Goal: Check status: Check status

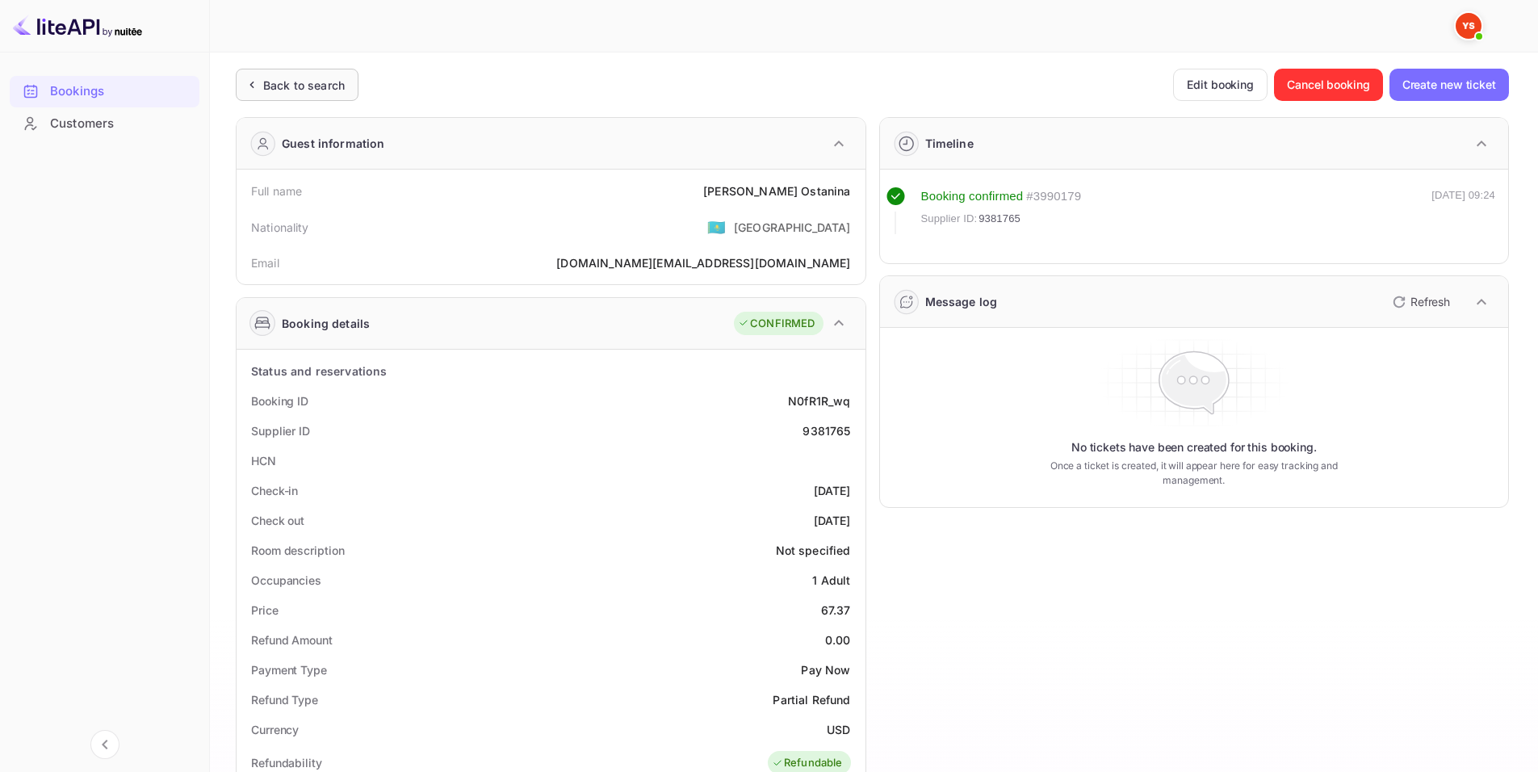
click at [279, 90] on div "Back to search" at bounding box center [304, 85] width 82 height 17
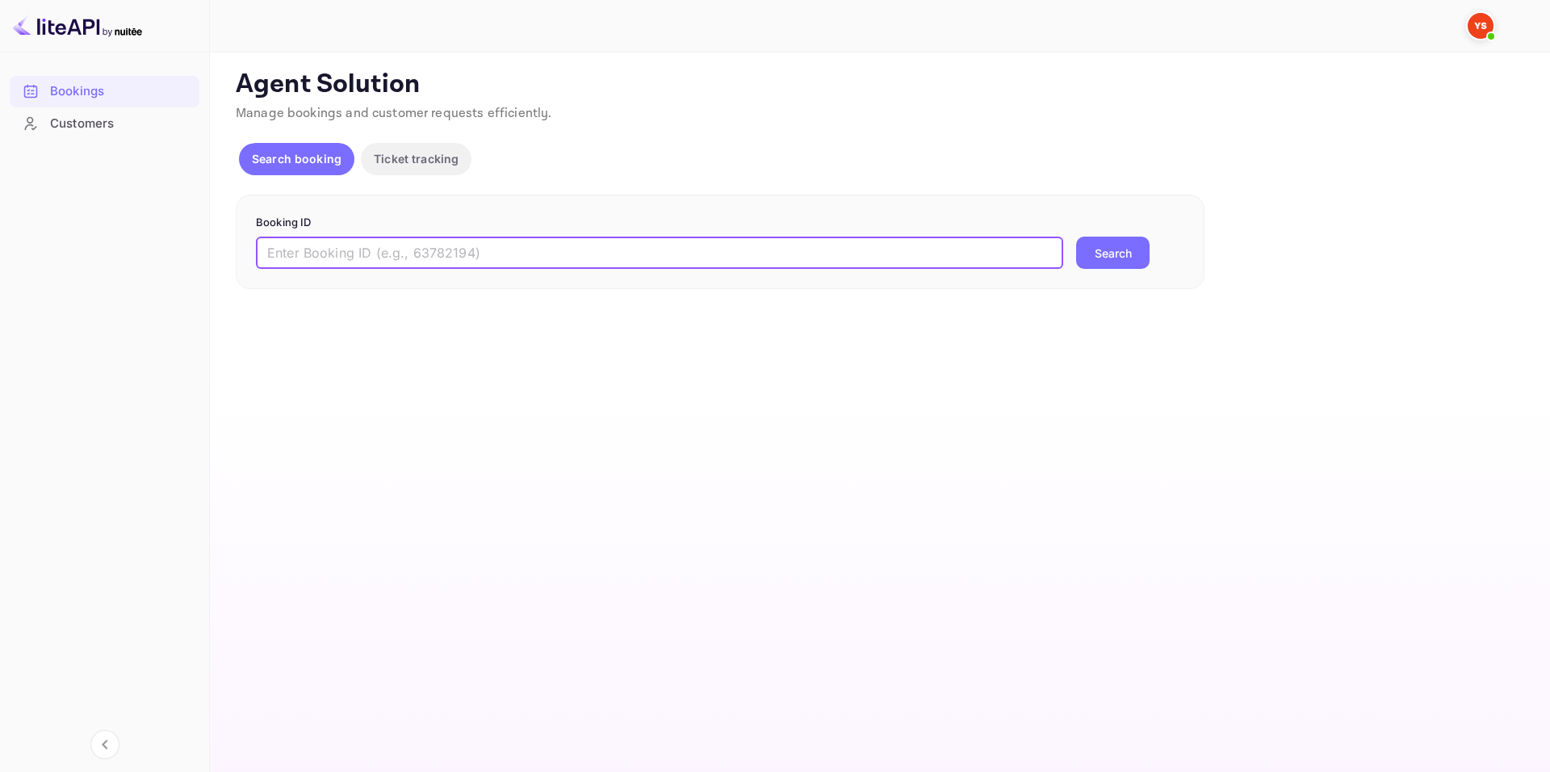
click at [529, 258] on input "text" at bounding box center [659, 253] width 807 height 32
paste input "9403752"
type input "9403752"
click at [1116, 250] on button "Search" at bounding box center [1112, 253] width 73 height 32
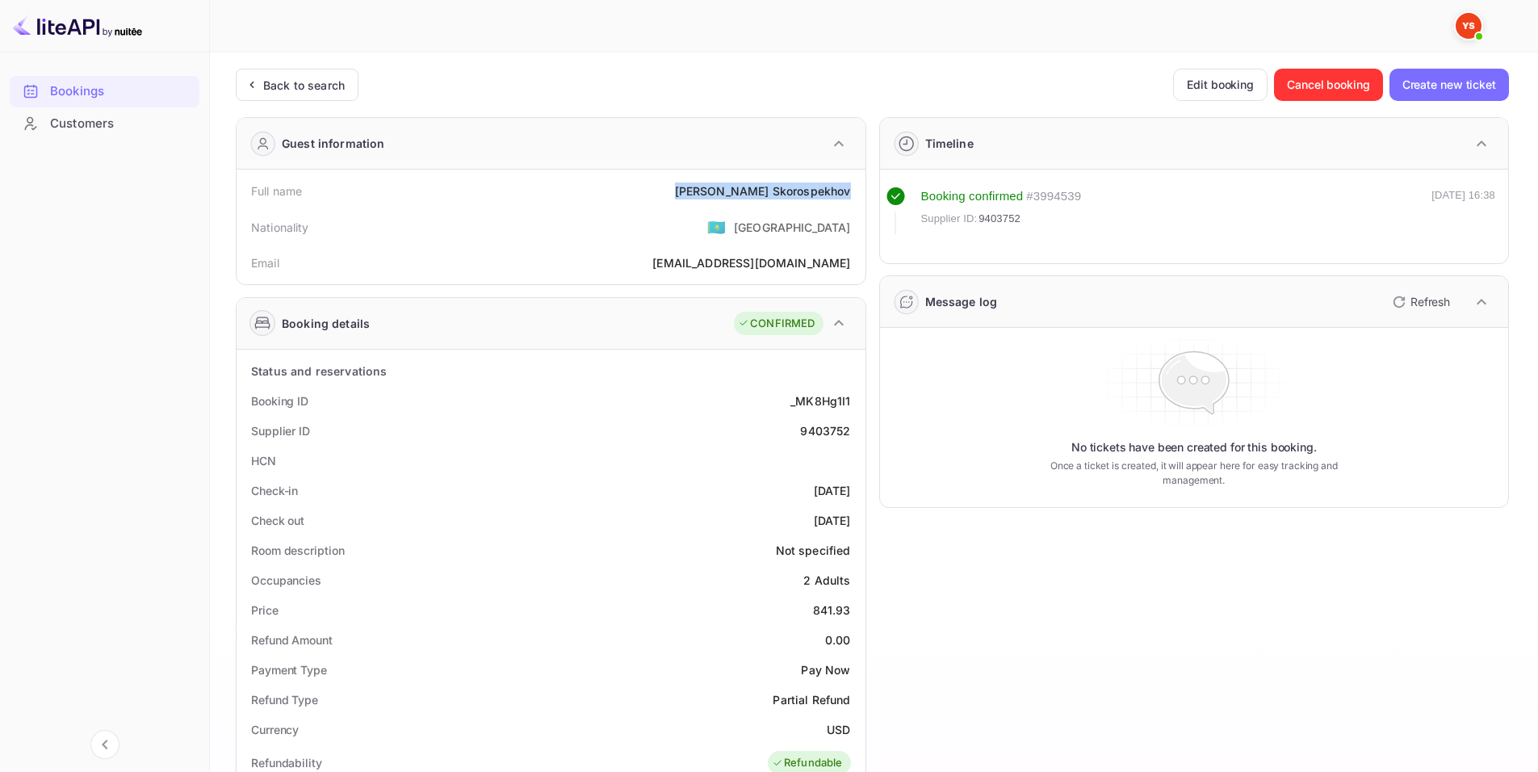
drag, startPoint x: 723, startPoint y: 194, endPoint x: 835, endPoint y: 192, distance: 111.4
click at [855, 194] on div "Full name [PERSON_NAME]" at bounding box center [551, 191] width 616 height 30
copy div "[PERSON_NAME]"
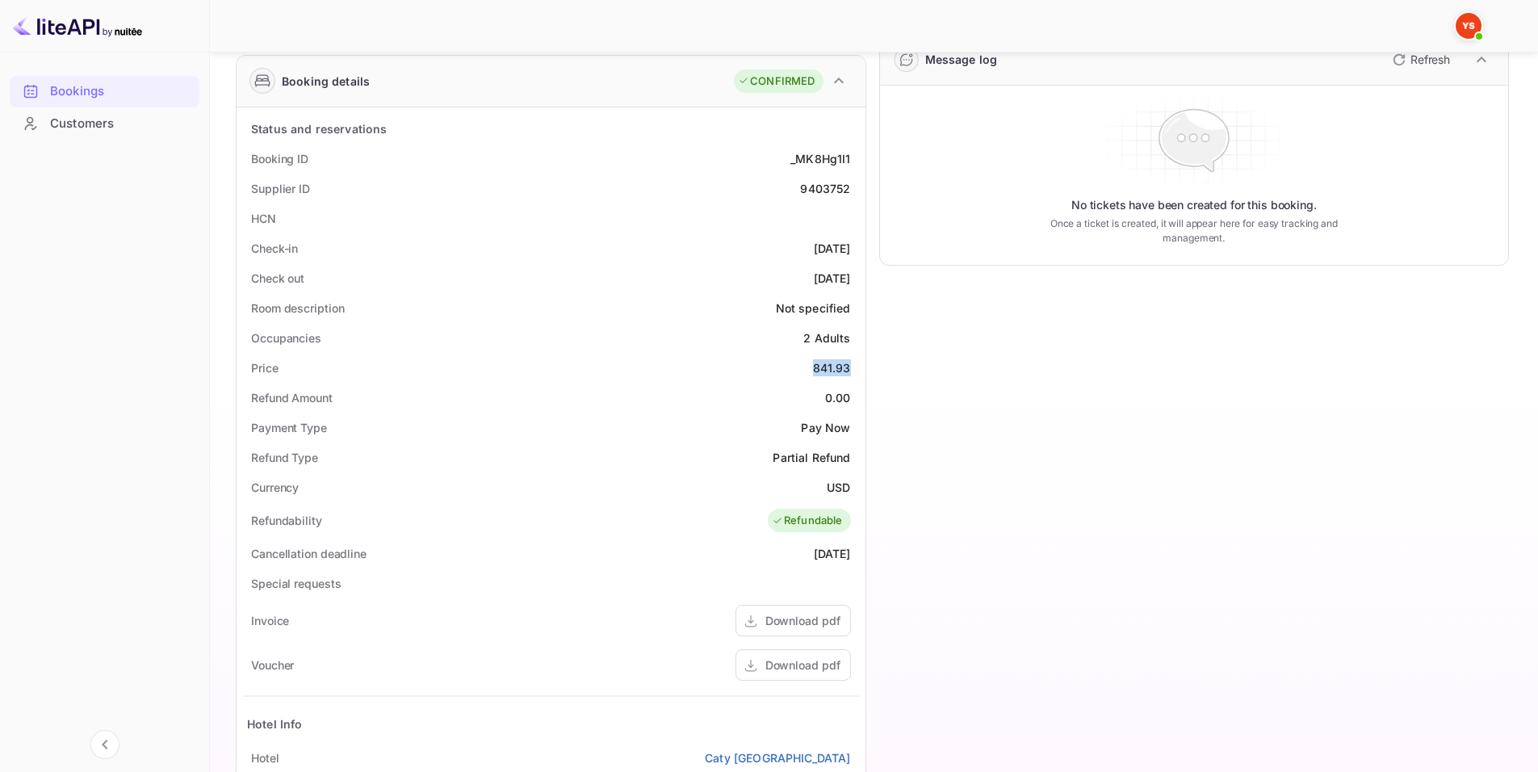
drag, startPoint x: 846, startPoint y: 362, endPoint x: 854, endPoint y: 364, distance: 8.2
click at [854, 364] on div "Price 841.93" at bounding box center [551, 368] width 616 height 30
copy div "841.93"
drag, startPoint x: 832, startPoint y: 486, endPoint x: 842, endPoint y: 485, distance: 10.5
click at [844, 487] on div "USD" at bounding box center [838, 487] width 23 height 17
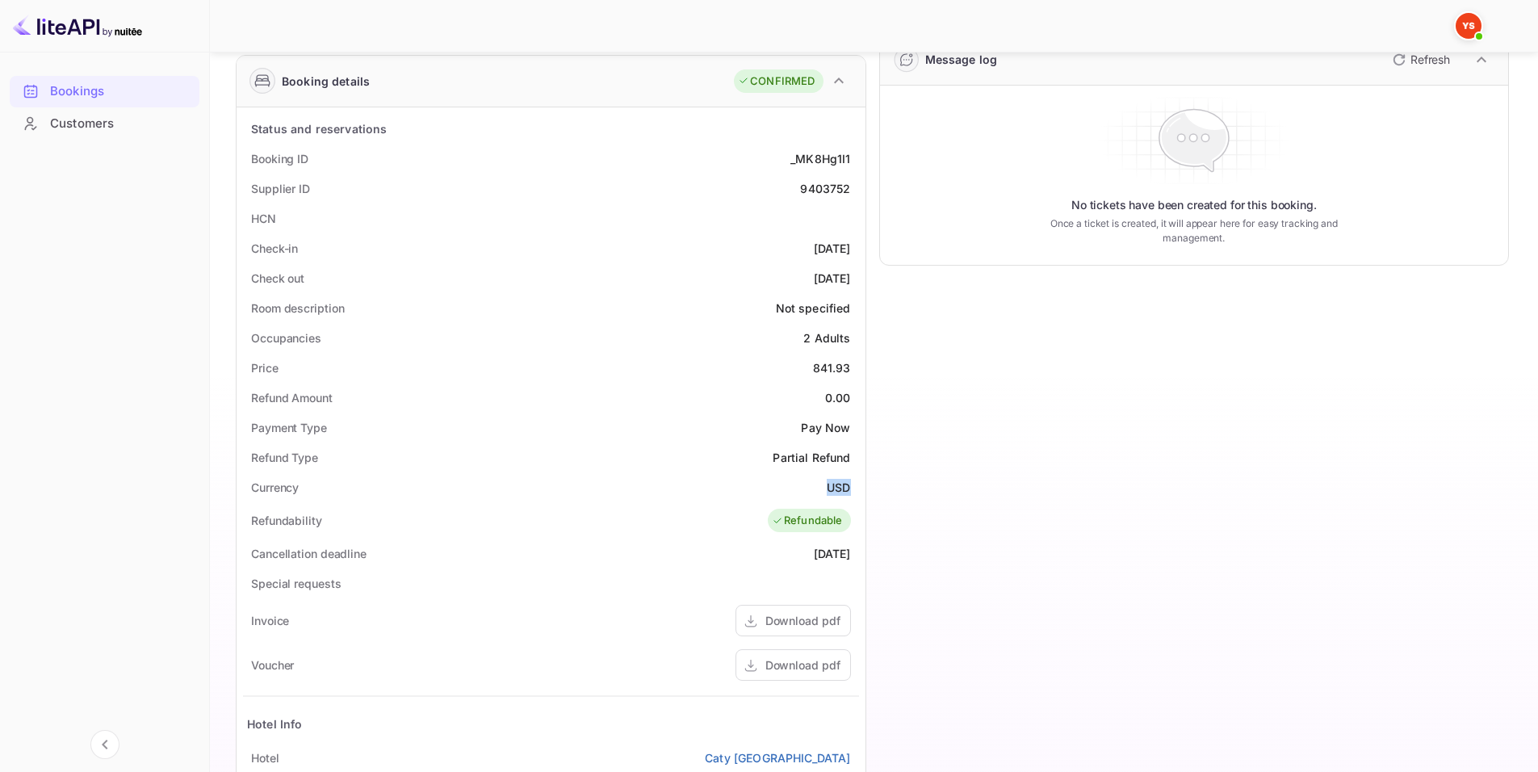
drag, startPoint x: 824, startPoint y: 484, endPoint x: 856, endPoint y: 490, distance: 32.1
click at [856, 490] on div "Currency USD" at bounding box center [551, 487] width 616 height 30
copy div "USD"
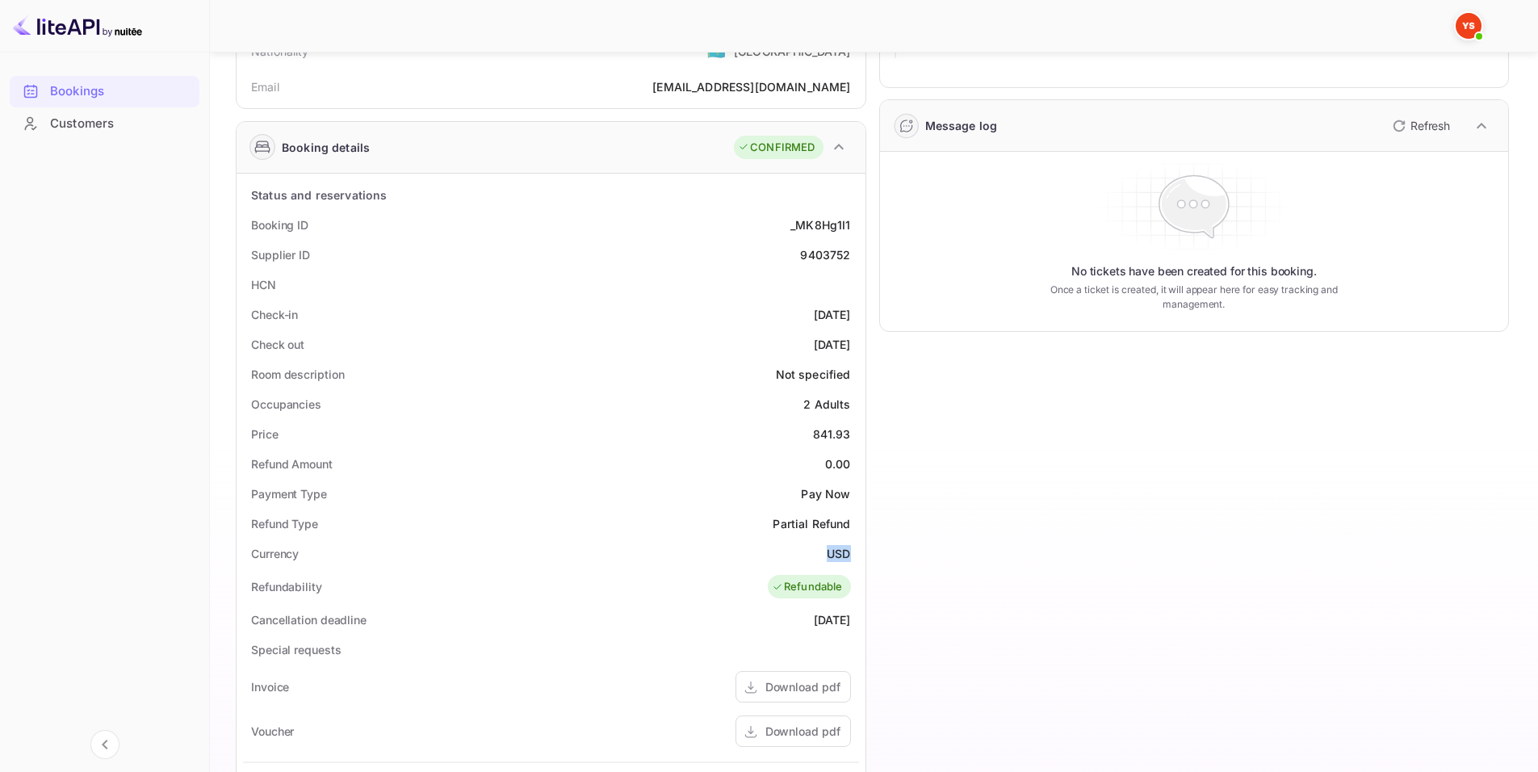
scroll to position [15, 0]
